Goal: Understand process/instructions

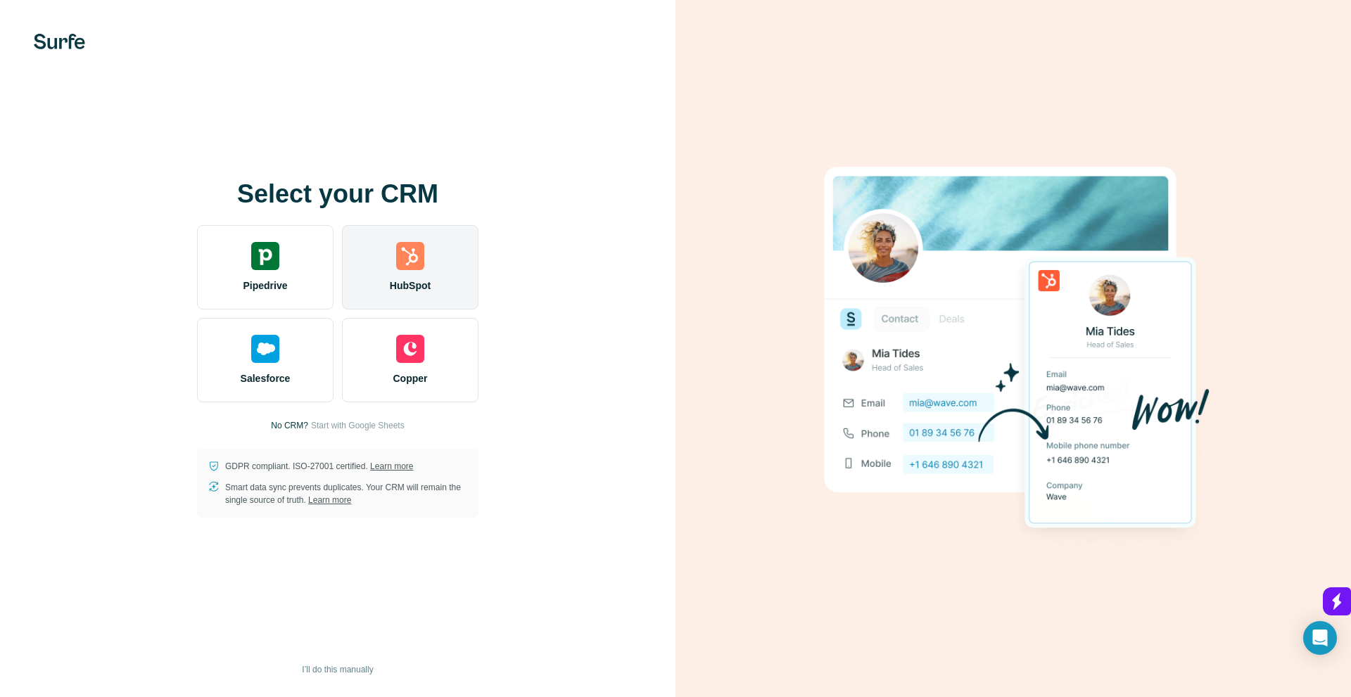
click at [427, 292] on span "HubSpot" at bounding box center [410, 286] width 41 height 14
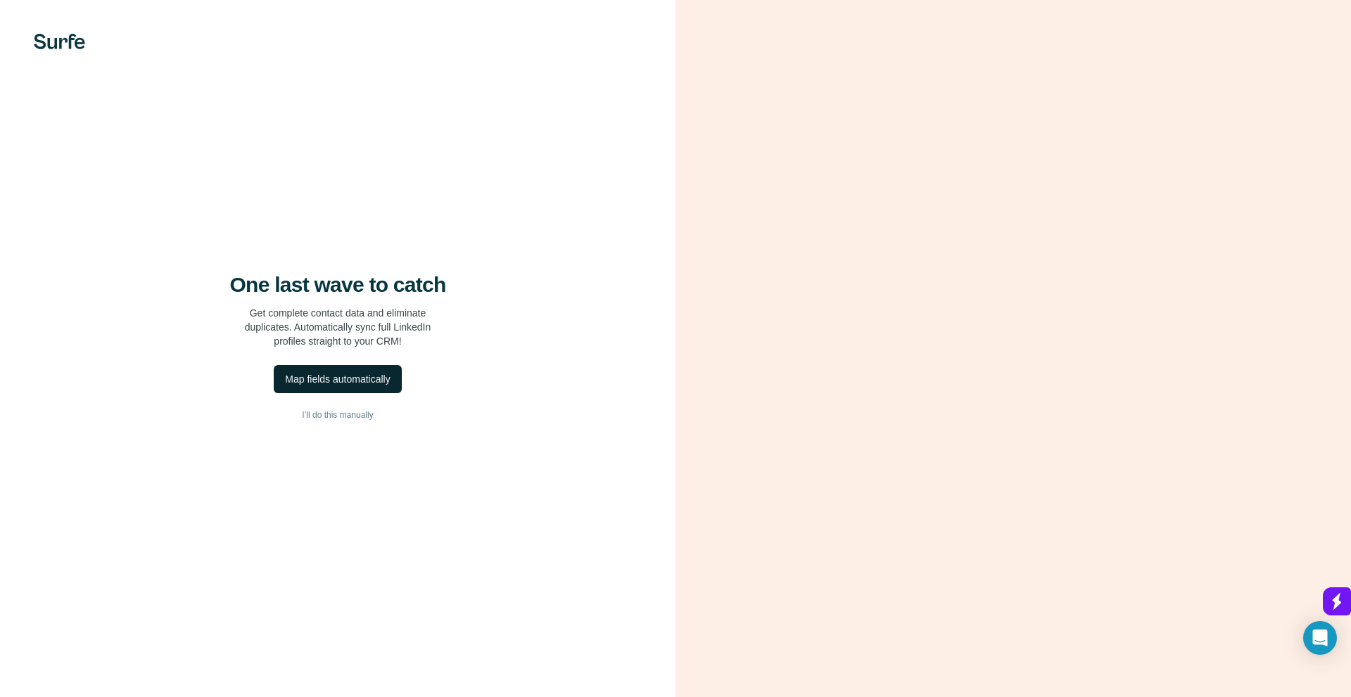
click at [358, 386] on div "Map fields automatically" at bounding box center [337, 379] width 105 height 14
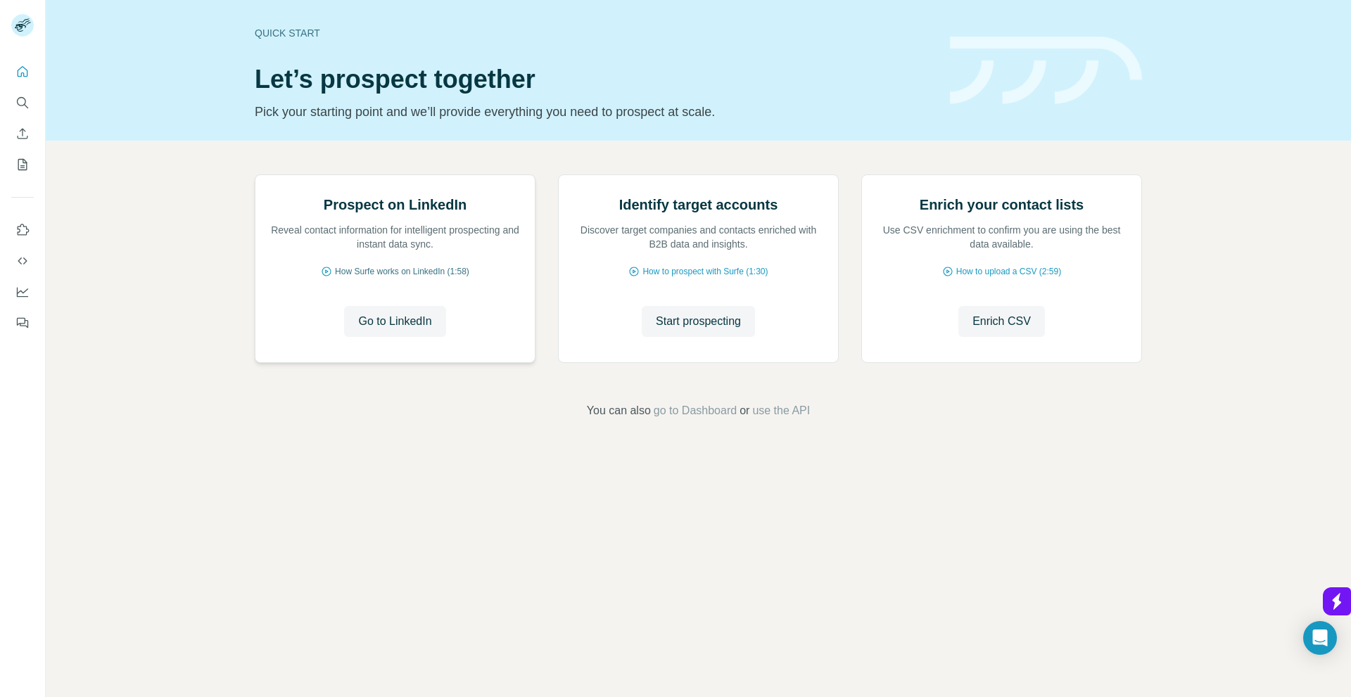
click at [324, 277] on icon at bounding box center [326, 271] width 11 height 11
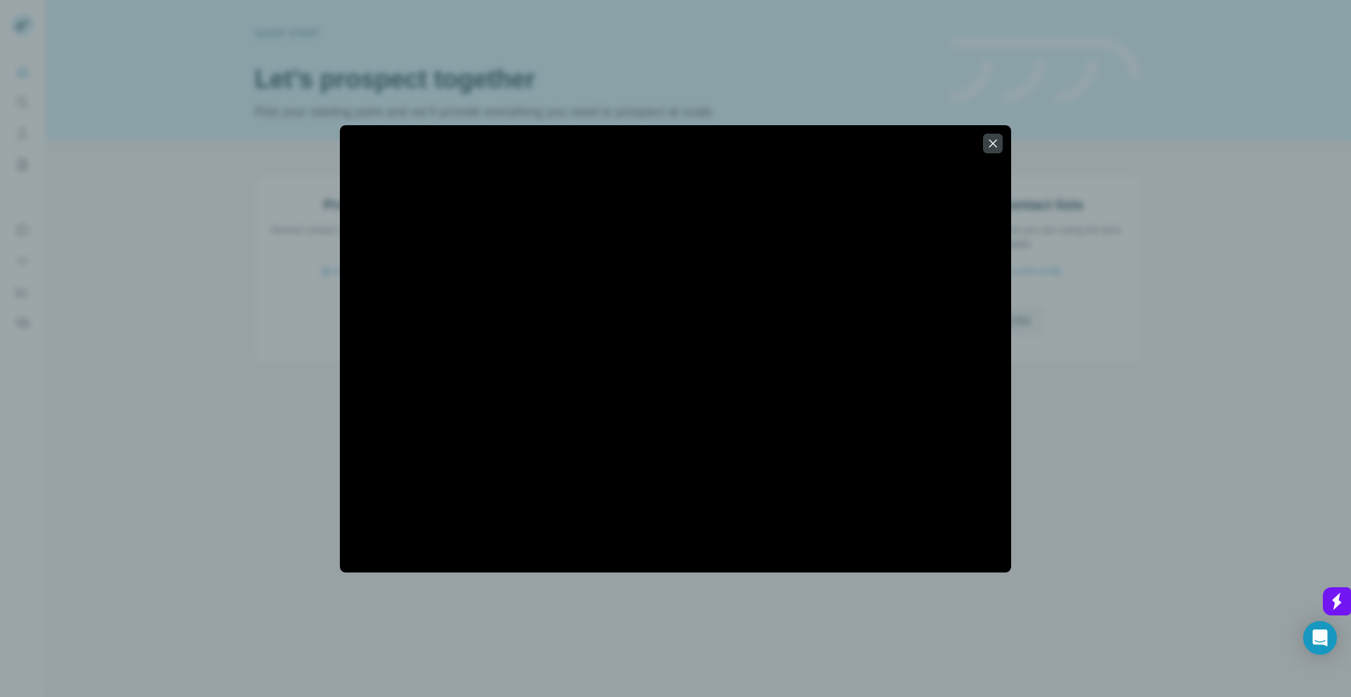
click at [1108, 596] on div at bounding box center [675, 348] width 1351 height 697
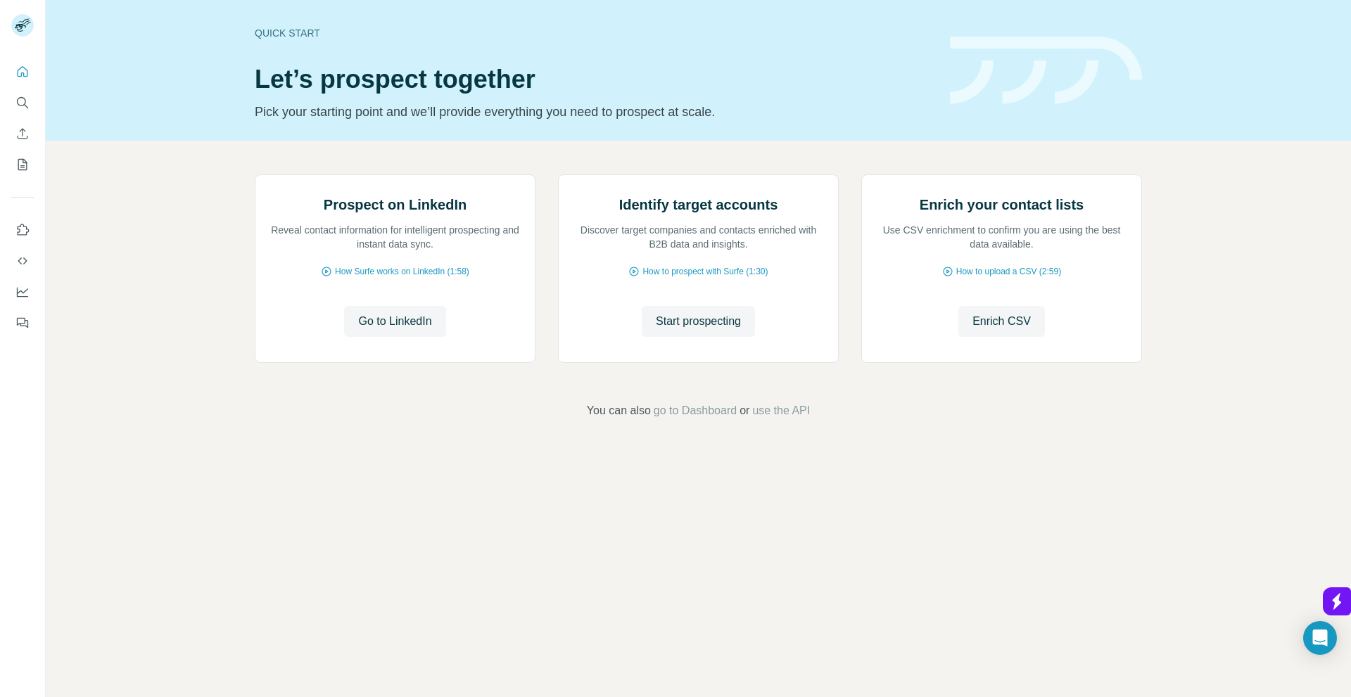
click at [1197, 453] on div "Prospect on LinkedIn Reveal contact information for intelligent prospecting and…" at bounding box center [699, 297] width 1306 height 312
click at [436, 278] on span "How Surfe works on LinkedIn (1:58)" at bounding box center [402, 271] width 134 height 13
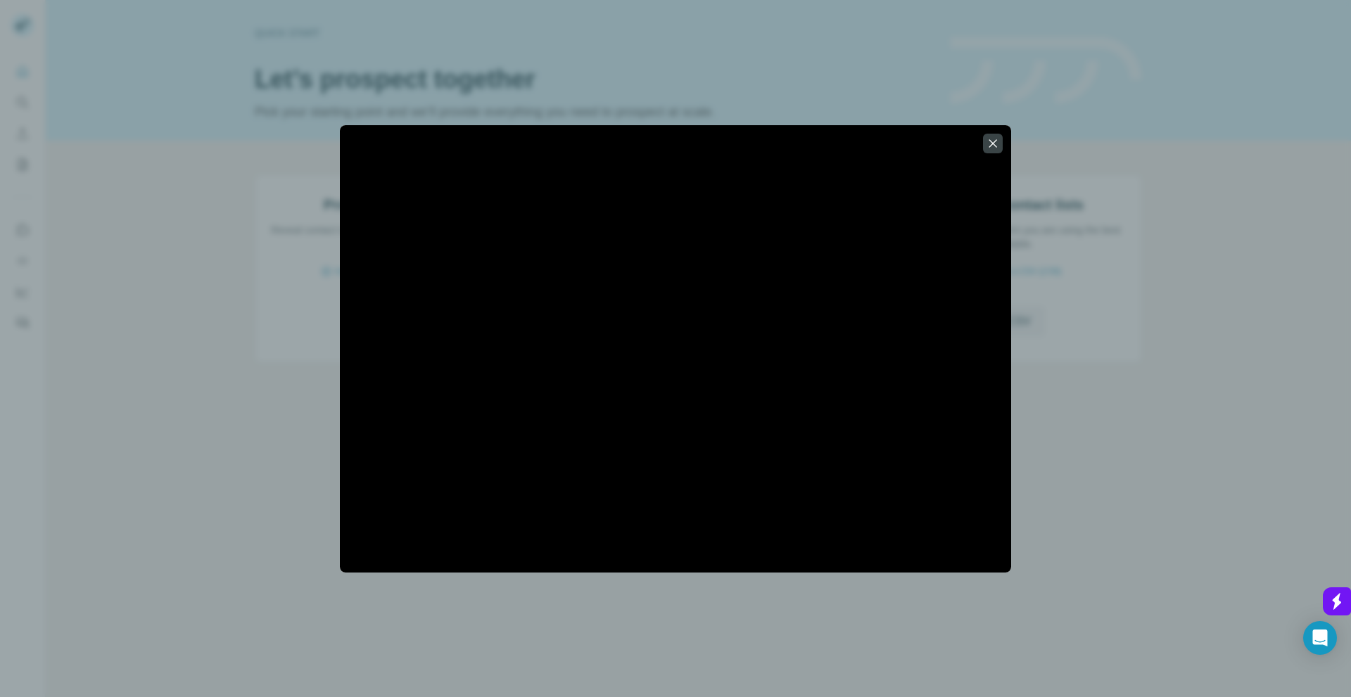
click at [1327, 53] on div at bounding box center [675, 348] width 1351 height 697
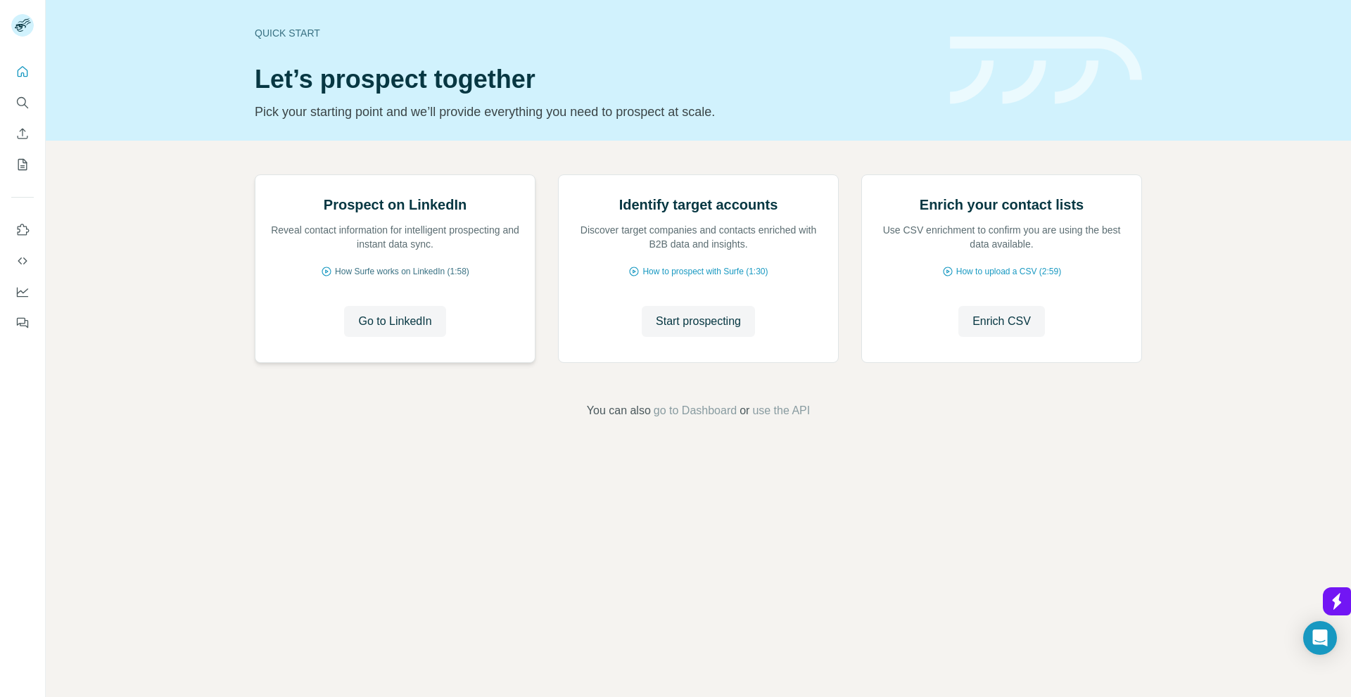
click at [405, 278] on span "How Surfe works on LinkedIn (1:58)" at bounding box center [402, 271] width 134 height 13
